Goal: Transaction & Acquisition: Purchase product/service

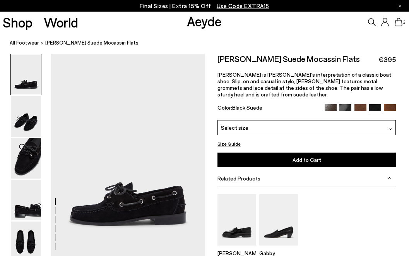
click at [395, 104] on img at bounding box center [390, 110] width 12 height 12
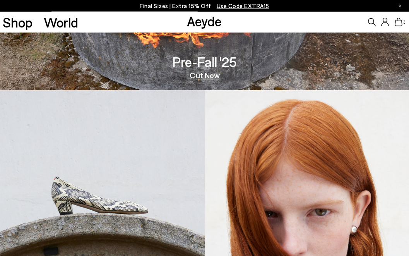
scroll to position [181, 0]
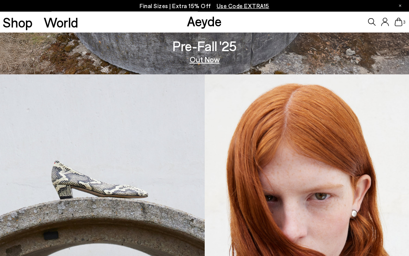
click at [109, 189] on img at bounding box center [102, 196] width 205 height 244
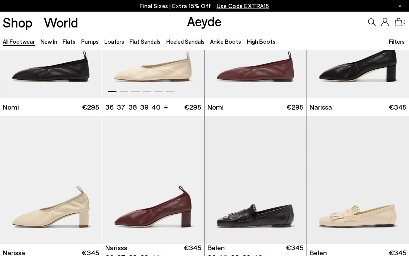
scroll to position [78, 0]
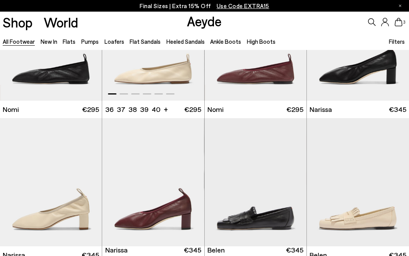
click at [166, 78] on img "1 / 6" at bounding box center [153, 36] width 102 height 128
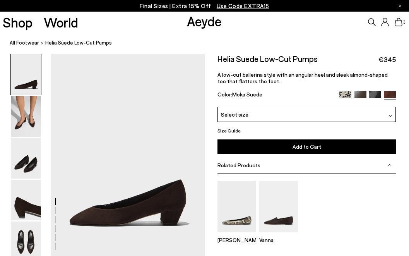
click at [344, 94] on img at bounding box center [345, 97] width 12 height 12
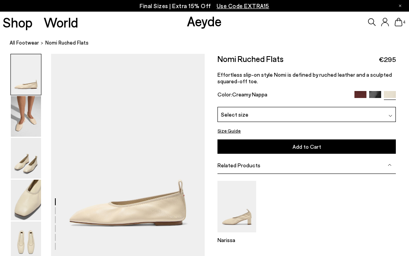
click at [344, 119] on div "Select size" at bounding box center [306, 114] width 178 height 15
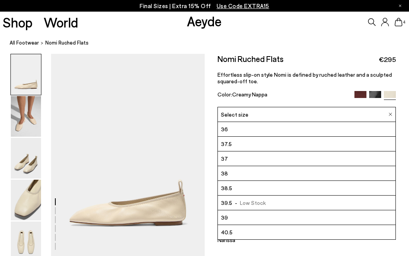
click at [361, 92] on img at bounding box center [360, 97] width 12 height 12
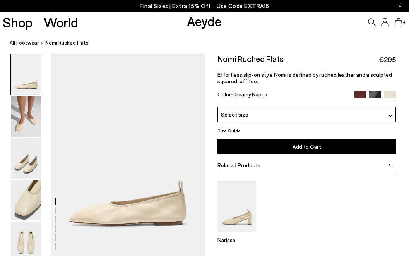
click at [361, 92] on img at bounding box center [360, 97] width 12 height 12
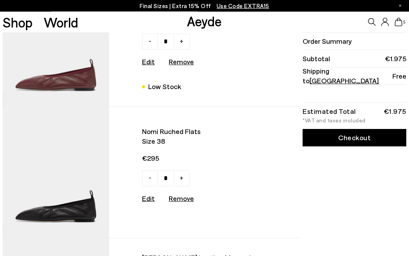
scroll to position [58, 0]
click at [182, 199] on u "Remove" at bounding box center [181, 198] width 25 height 9
type input "*"
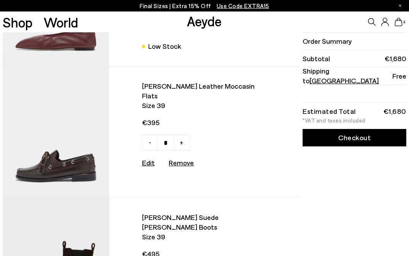
scroll to position [99, 0]
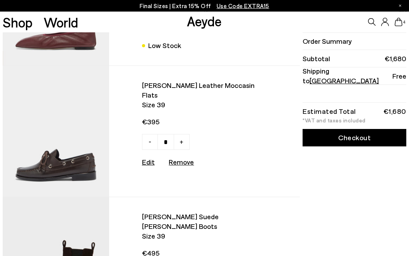
click at [180, 157] on u "Remove" at bounding box center [181, 161] width 25 height 9
type input "*"
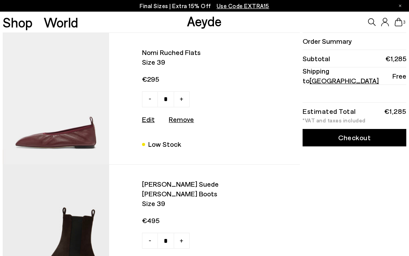
scroll to position [0, 0]
click at [365, 136] on link "Checkout" at bounding box center [353, 137] width 103 height 17
